Goal: Complete application form: Complete application form

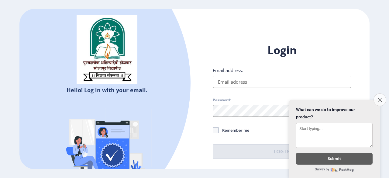
click at [376, 94] on button "Close survey" at bounding box center [379, 99] width 13 height 13
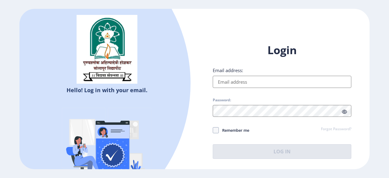
click at [275, 85] on input "Email address:" at bounding box center [282, 82] width 138 height 12
type input "[EMAIL_ADDRESS][DOMAIN_NAME]"
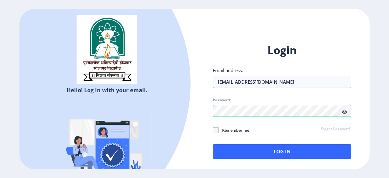
click at [345, 111] on icon at bounding box center [344, 111] width 5 height 5
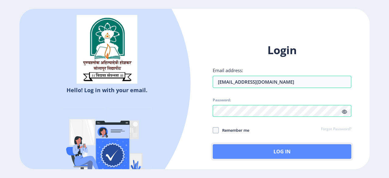
click at [263, 158] on button "Log In" at bounding box center [282, 151] width 138 height 15
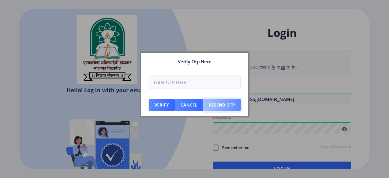
click at [175, 105] on button "Resend Otp" at bounding box center [161, 105] width 26 height 12
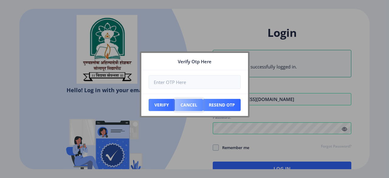
click at [175, 107] on button "Cancel" at bounding box center [161, 105] width 26 height 12
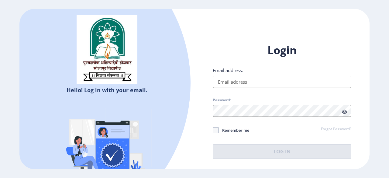
click at [251, 79] on input "Email address:" at bounding box center [282, 82] width 138 height 12
type input "[EMAIL_ADDRESS][DOMAIN_NAME]"
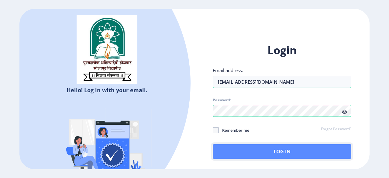
click at [270, 154] on button "Log In" at bounding box center [282, 151] width 138 height 15
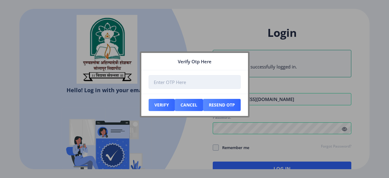
click at [183, 77] on input "number" at bounding box center [194, 82] width 92 height 14
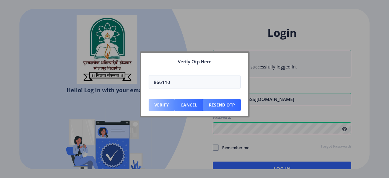
type input "866110"
click at [168, 104] on button "Verify" at bounding box center [161, 105] width 26 height 12
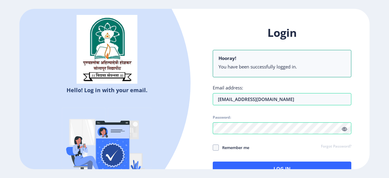
click at [375, 148] on ngx-login "Hello! Log in with your email. Don't have an account? Register Login Hooray! Yo…" at bounding box center [194, 89] width 389 height 160
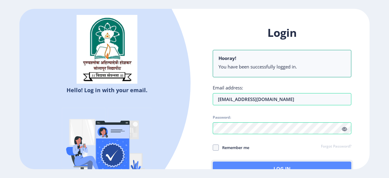
click at [279, 164] on button "Log In" at bounding box center [282, 168] width 138 height 15
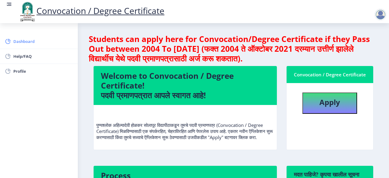
click at [15, 44] on span "Dashboard" at bounding box center [43, 41] width 60 height 7
click at [387, 140] on nb-layout-column "Students can apply here for Convocation/Degree Certificate if they Pass Out bet…" at bounding box center [233, 154] width 311 height 262
click at [18, 71] on span "Profile" at bounding box center [43, 70] width 60 height 7
select select "[DEMOGRAPHIC_DATA]"
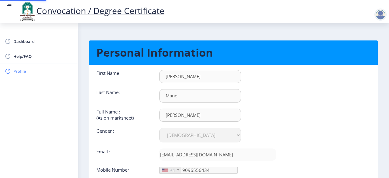
type input "[PHONE_NUMBER]"
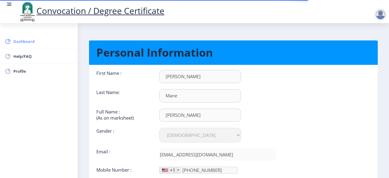
click at [22, 41] on span "Dashboard" at bounding box center [43, 41] width 60 height 7
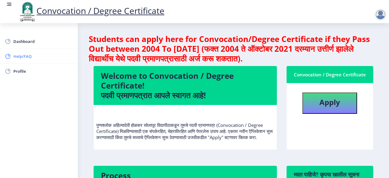
click at [15, 54] on span "Help/FAQ" at bounding box center [43, 56] width 60 height 7
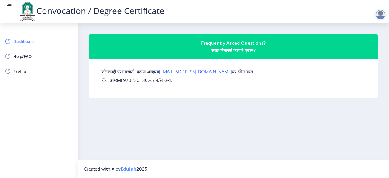
click at [18, 42] on span "Dashboard" at bounding box center [43, 41] width 60 height 7
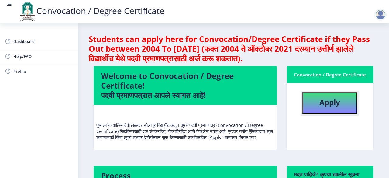
click at [337, 107] on button "Apply" at bounding box center [329, 102] width 55 height 21
select select
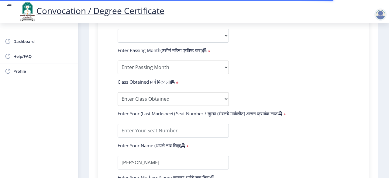
scroll to position [411, 0]
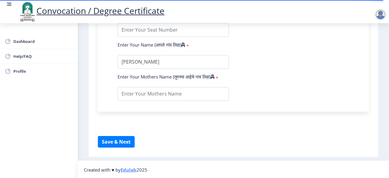
click at [9, 6] on rect at bounding box center [9, 4] width 6 height 6
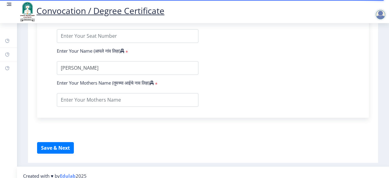
scroll to position [408, 0]
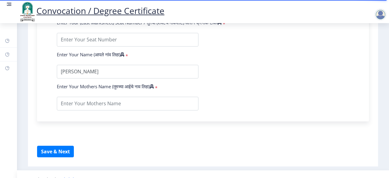
click at [9, 3] on rect at bounding box center [9, 3] width 5 height 1
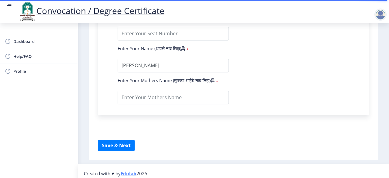
click at [9, 3] on rect at bounding box center [9, 3] width 5 height 1
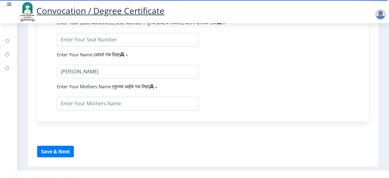
click at [9, 3] on rect at bounding box center [9, 3] width 5 height 1
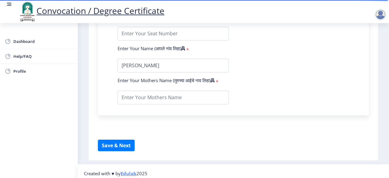
click at [9, 3] on rect at bounding box center [9, 3] width 5 height 1
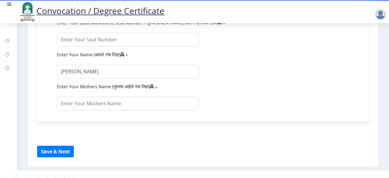
click at [7, 4] on rect at bounding box center [9, 4] width 6 height 6
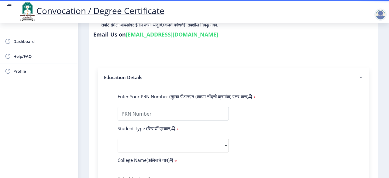
scroll to position [0, 0]
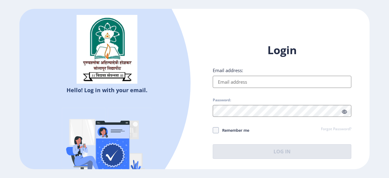
click at [260, 76] on input "Email address:" at bounding box center [282, 82] width 138 height 12
type input "[EMAIL_ADDRESS][DOMAIN_NAME]"
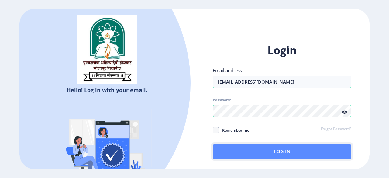
click at [271, 156] on button "Log In" at bounding box center [282, 151] width 138 height 15
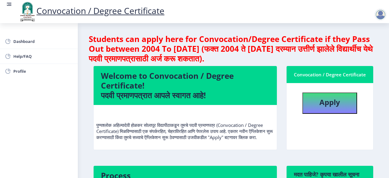
click at [377, 11] on div at bounding box center [380, 15] width 12 height 12
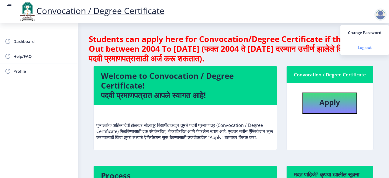
click at [359, 48] on span "Log out" at bounding box center [364, 47] width 39 height 7
